Goal: Task Accomplishment & Management: Manage account settings

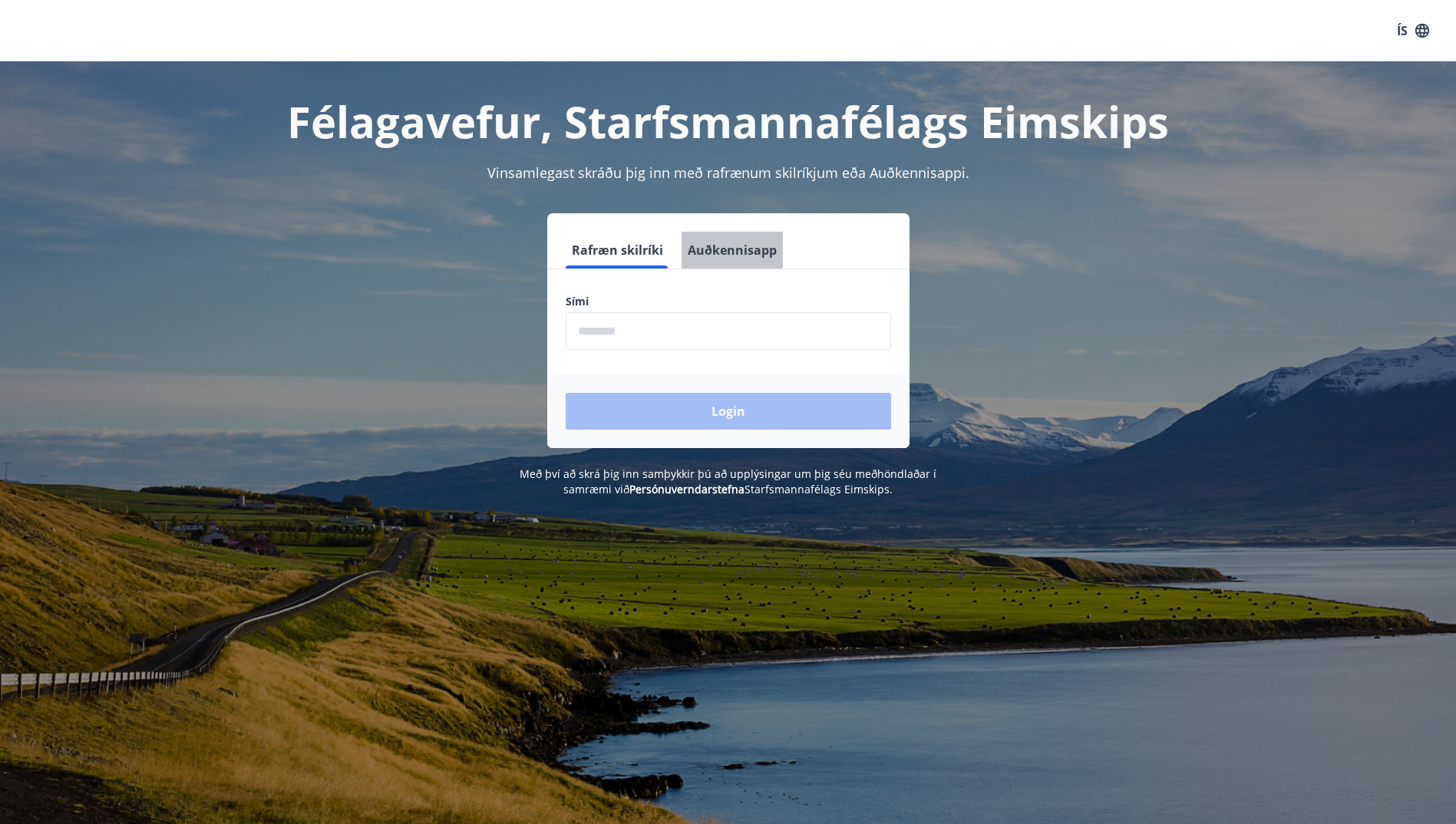
click at [726, 248] on button "Auðkennisapp" at bounding box center [731, 250] width 101 height 37
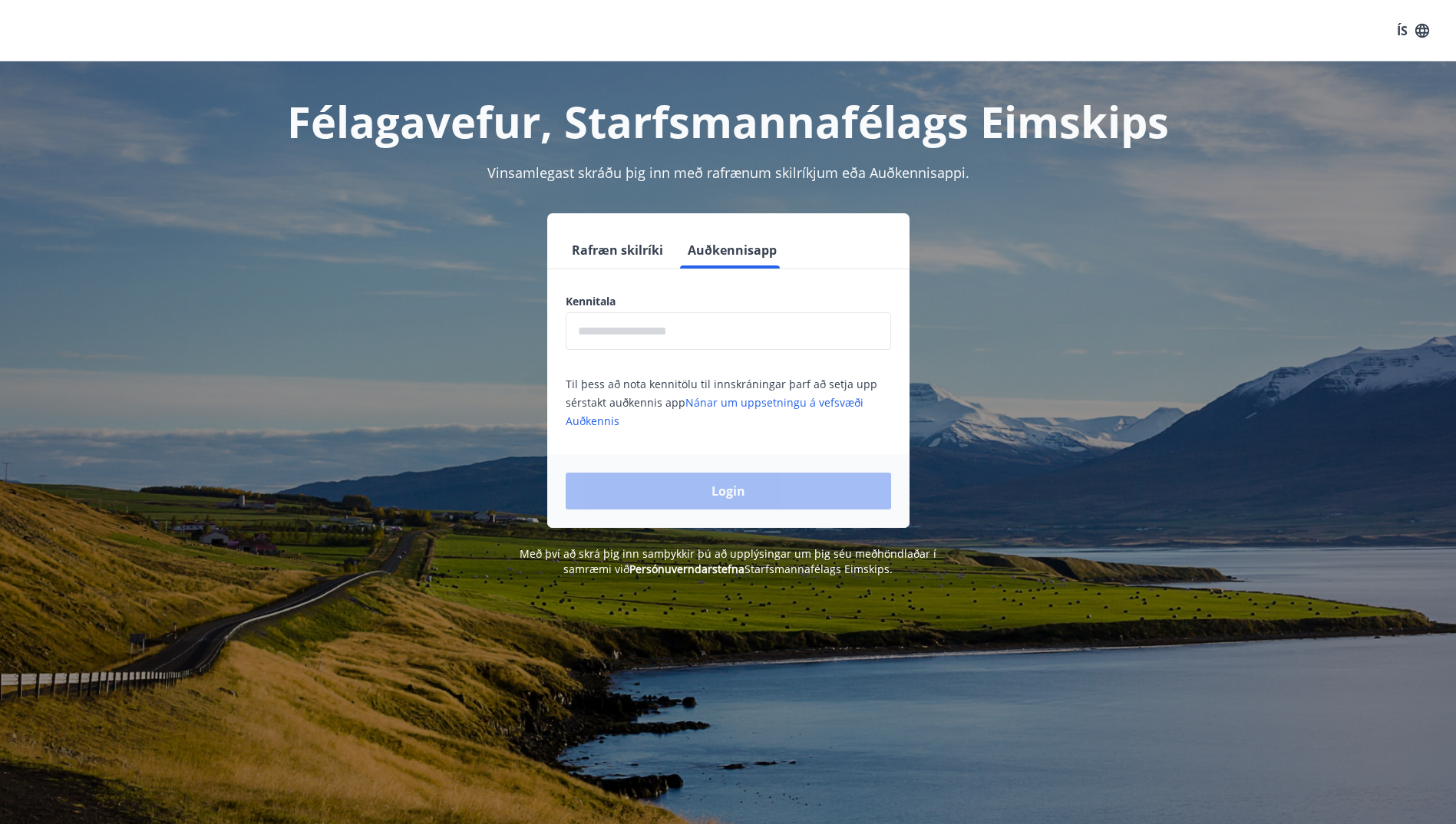
click at [613, 328] on input "text" at bounding box center [728, 331] width 326 height 38
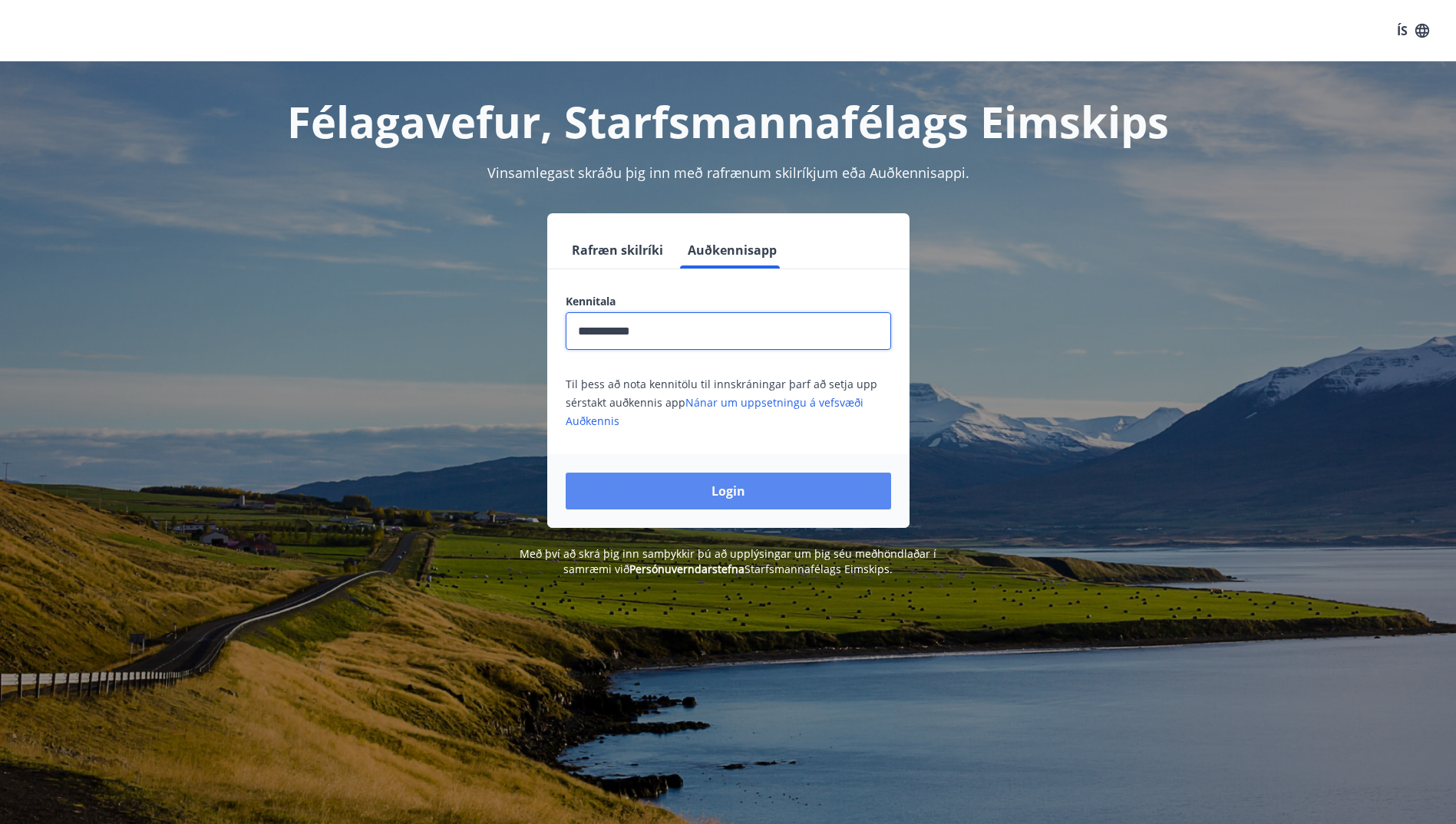
type input "**********"
click at [728, 493] on button "Login" at bounding box center [728, 491] width 326 height 37
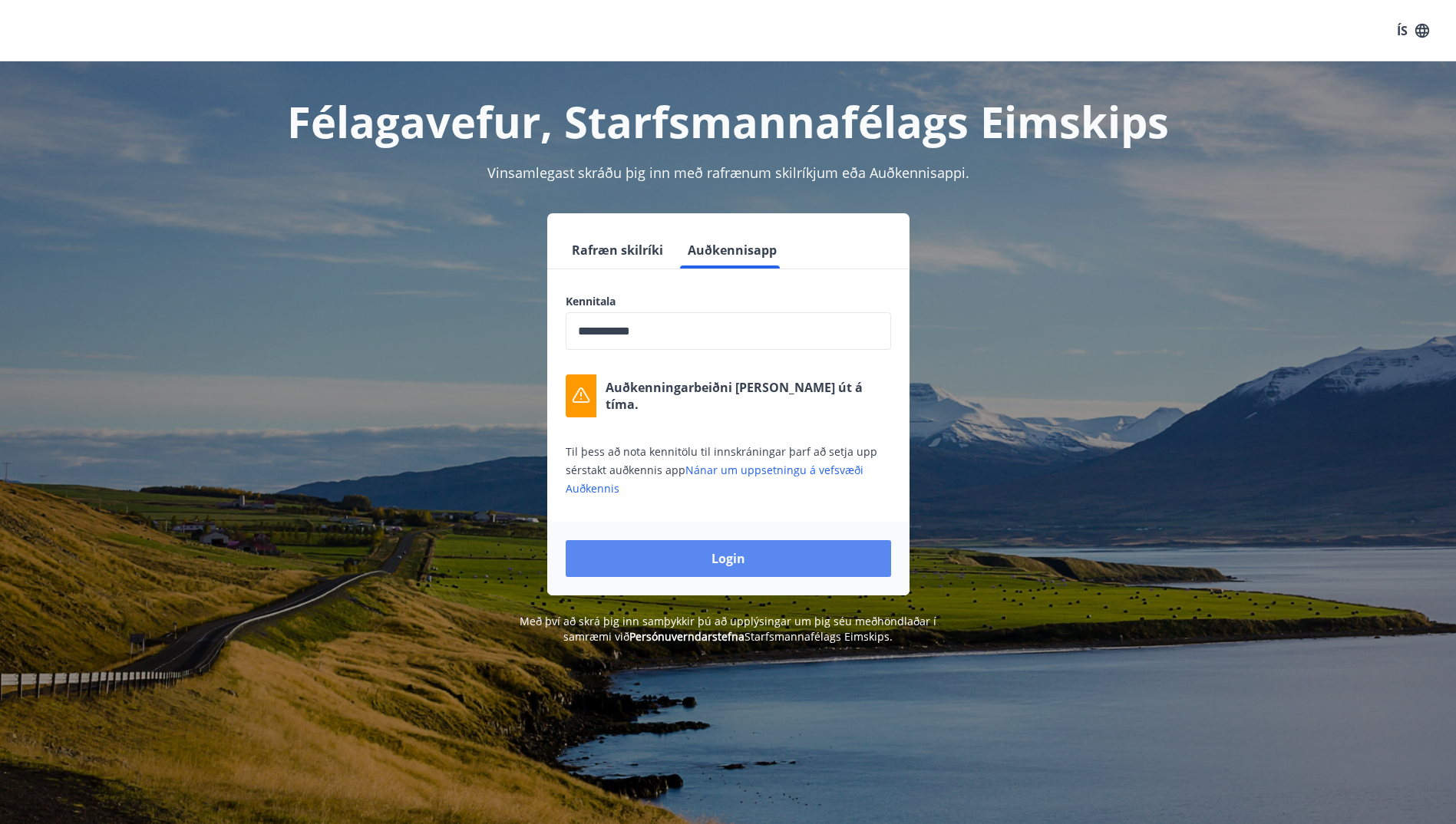
click at [745, 555] on button "Login" at bounding box center [728, 558] width 326 height 37
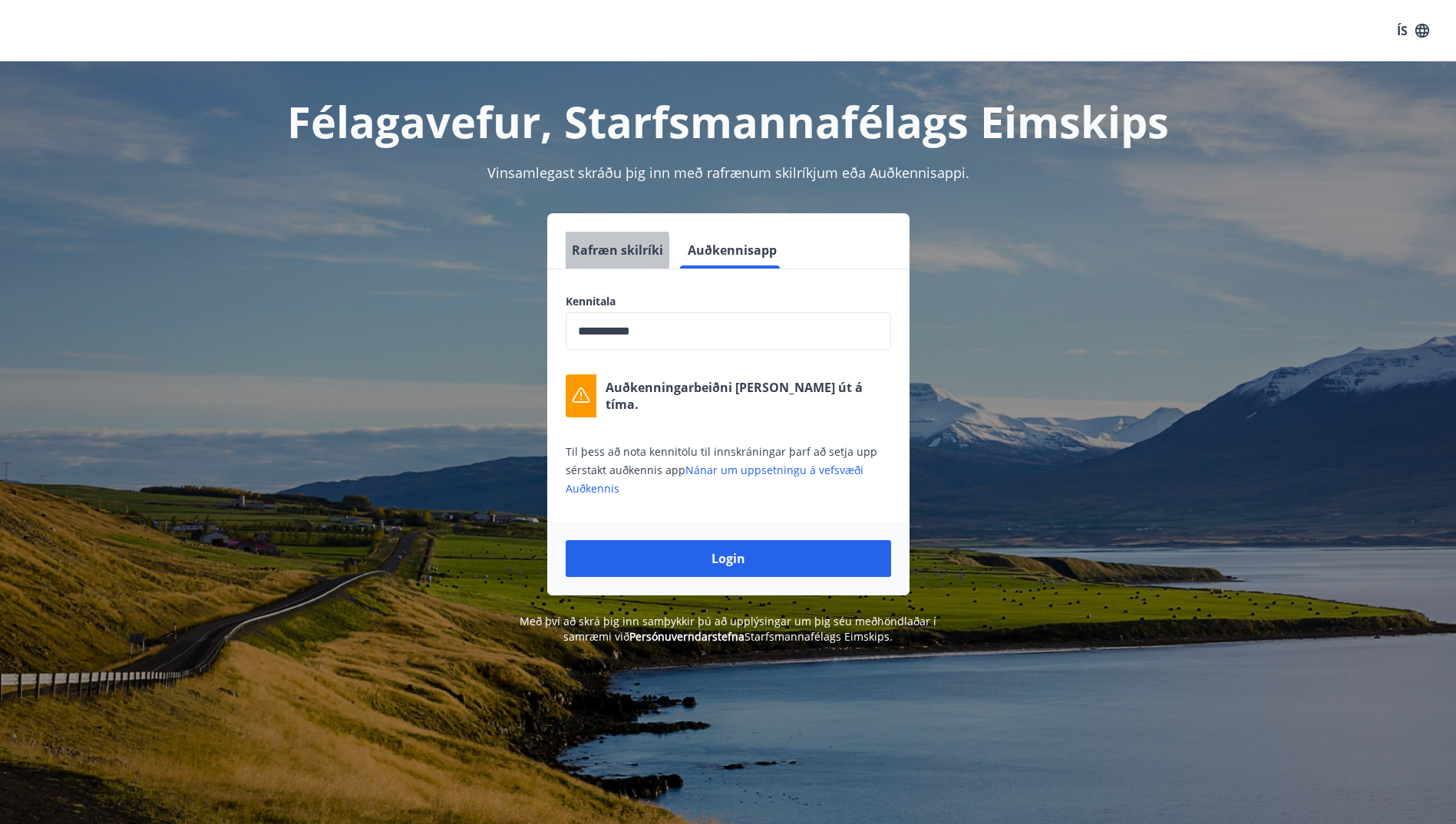
click at [594, 251] on button "Rafræn skilríki" at bounding box center [617, 250] width 104 height 37
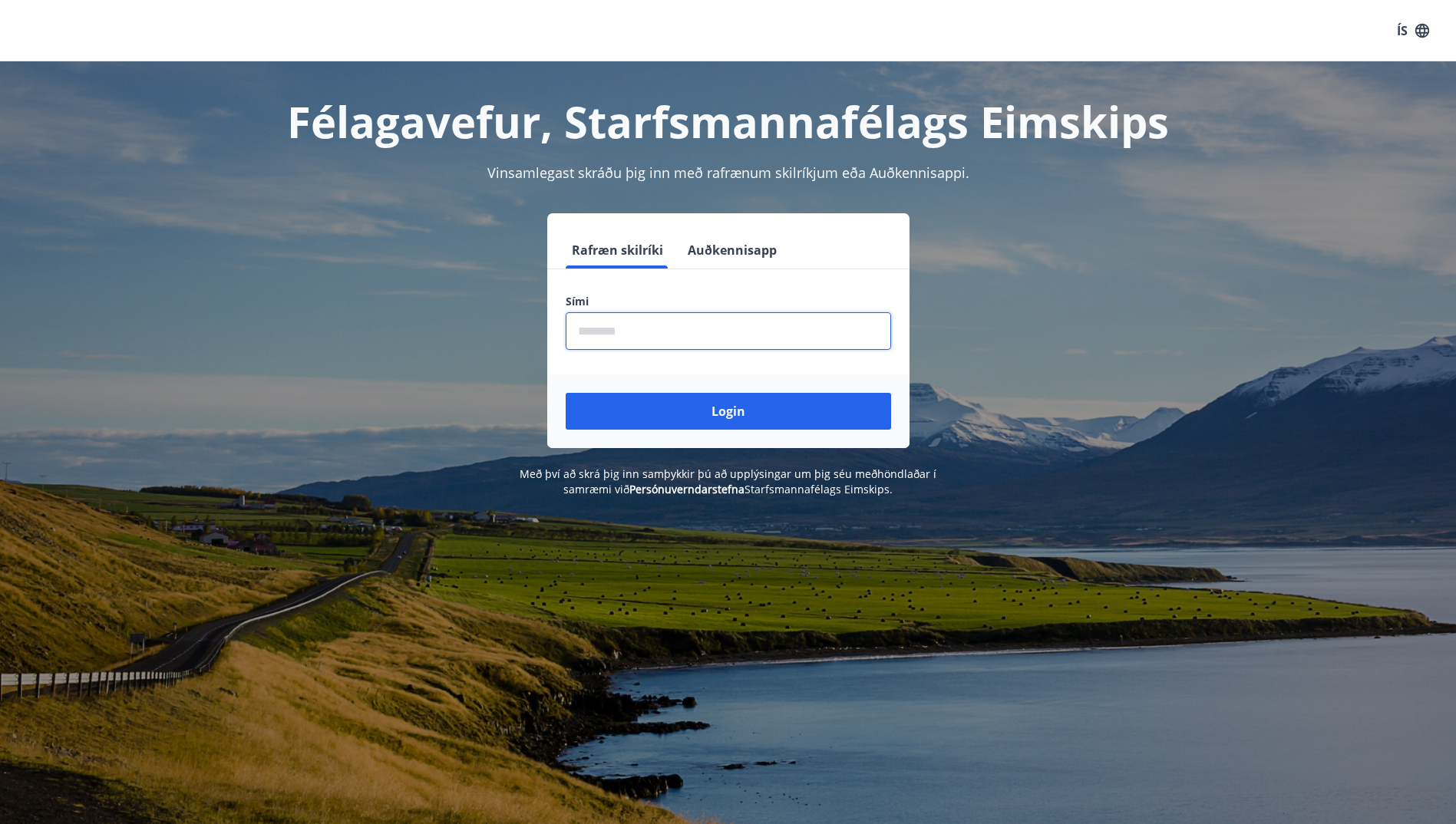
click at [619, 329] on input "phone" at bounding box center [728, 331] width 326 height 38
click at [1065, 244] on div "Rafræn skilríki Auðkennisapp Sími ​ Login" at bounding box center [728, 330] width 1068 height 235
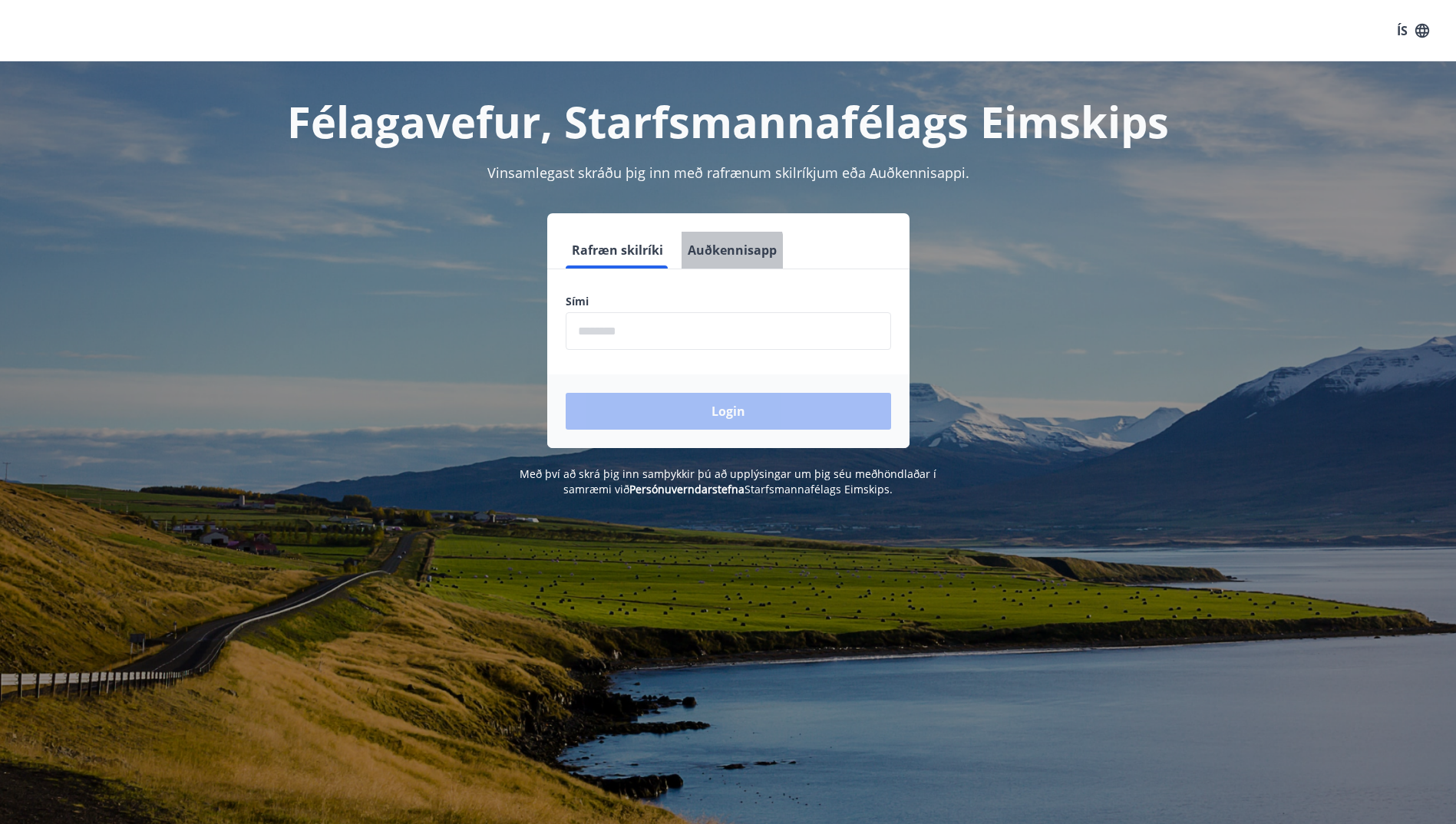
click at [712, 253] on button "Auðkennisapp" at bounding box center [731, 250] width 101 height 37
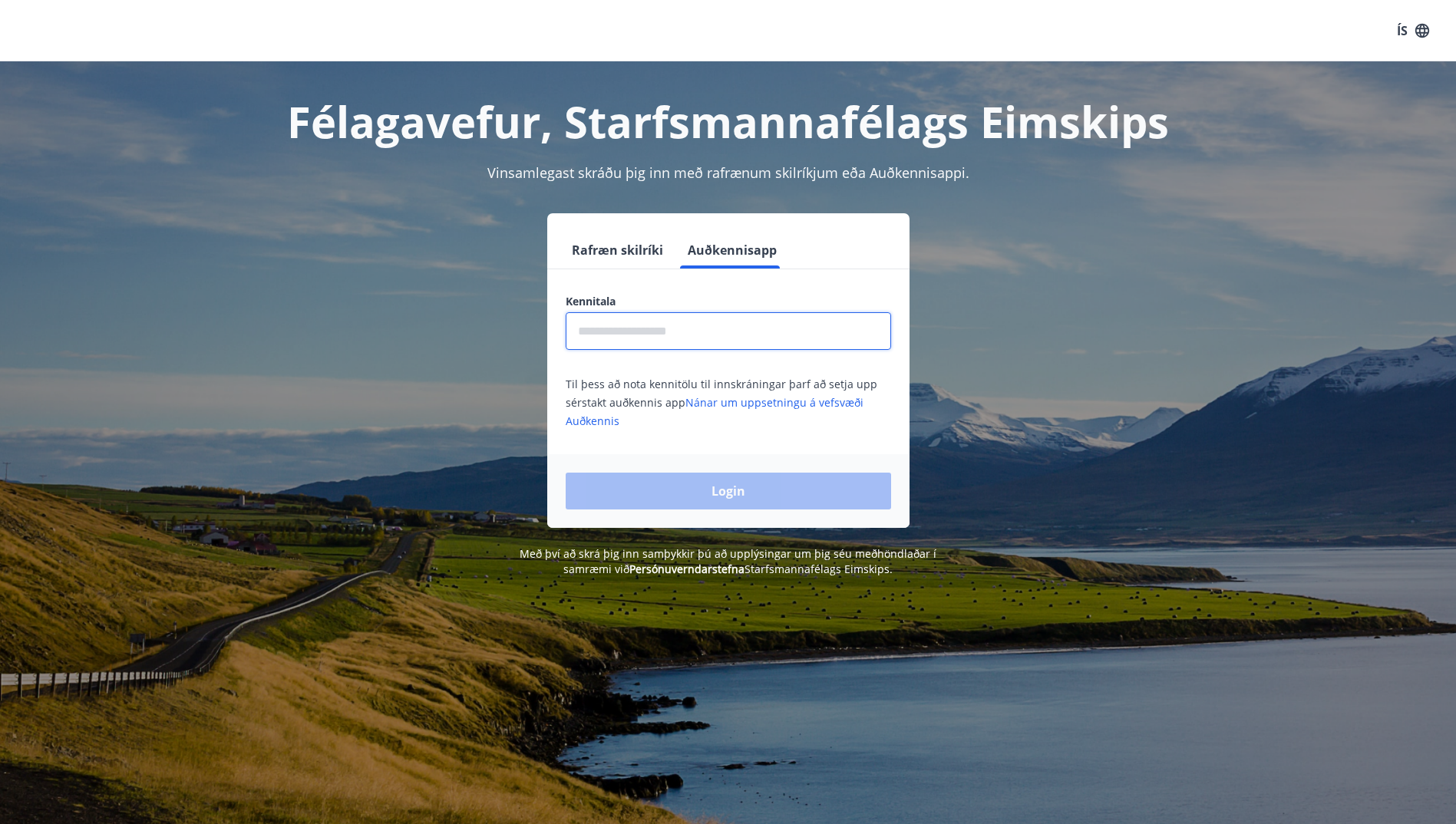
click at [683, 341] on input "text" at bounding box center [728, 331] width 326 height 38
type input "**********"
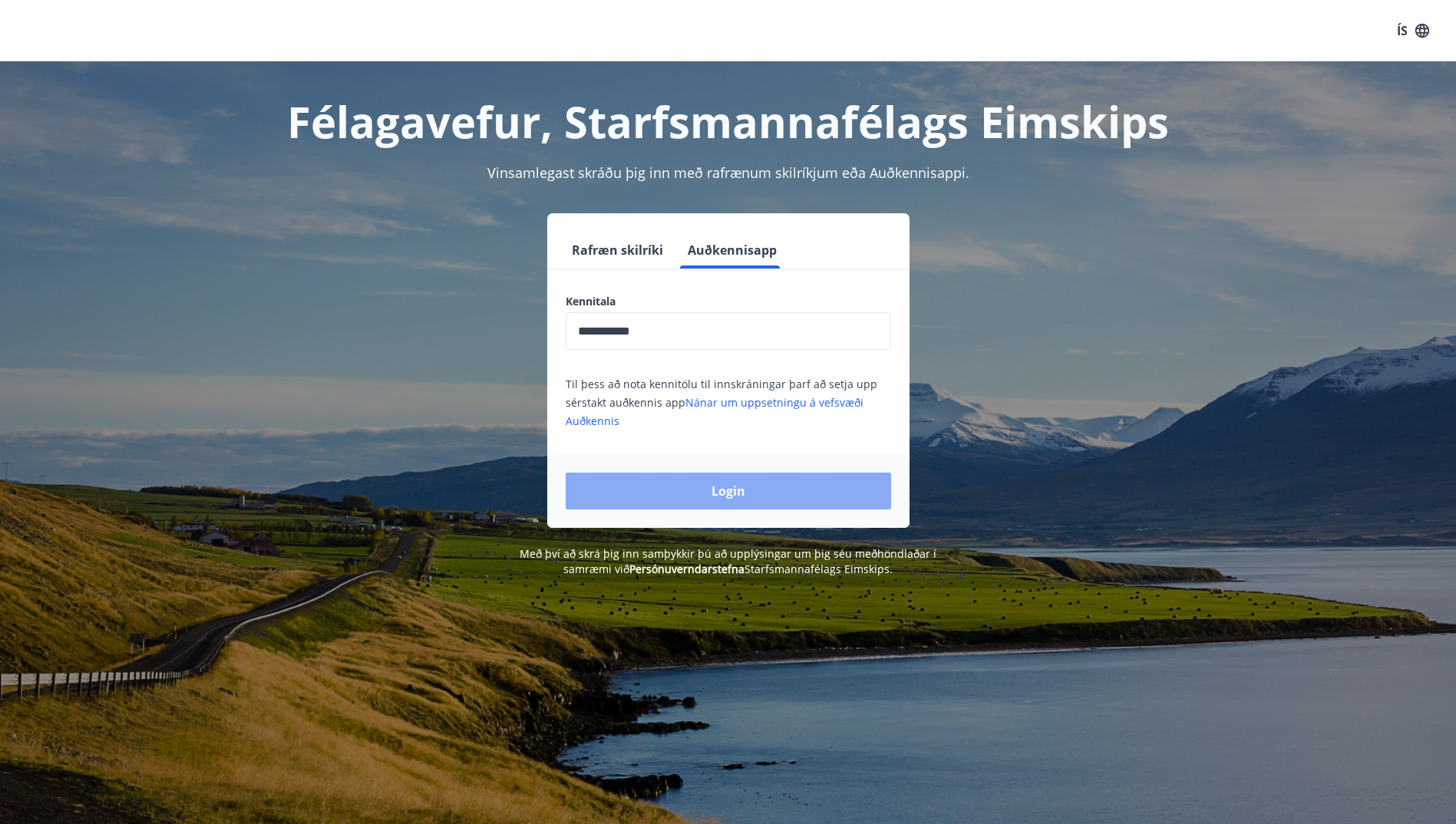
click at [739, 491] on button "Login" at bounding box center [728, 491] width 326 height 37
